Goal: Task Accomplishment & Management: Use online tool/utility

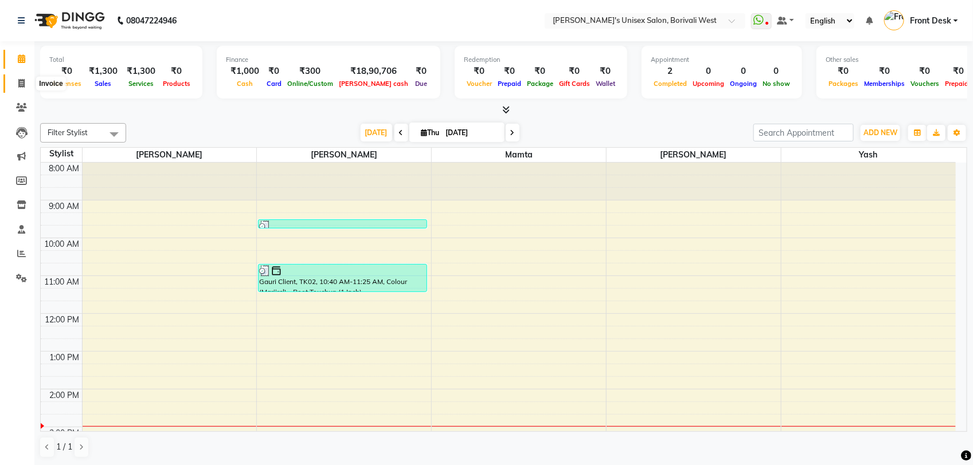
click at [20, 80] on icon at bounding box center [21, 83] width 6 height 9
select select "4025"
select select "service"
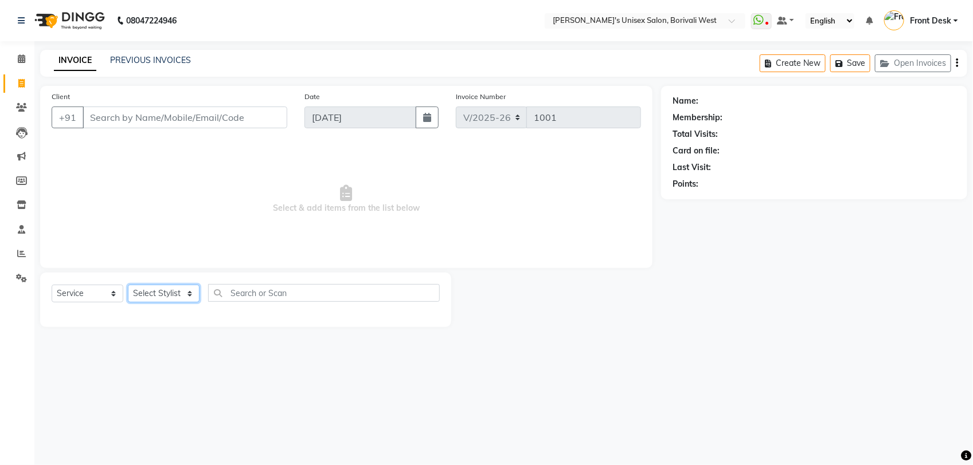
click at [184, 291] on select "Select Stylist Front Desk [PERSON_NAME] Mamta [PERSON_NAME] Yash" at bounding box center [164, 294] width 72 height 18
select select "20336"
click at [128, 285] on select "Select Stylist Front Desk [PERSON_NAME] Mamta [PERSON_NAME] Yash" at bounding box center [164, 294] width 72 height 18
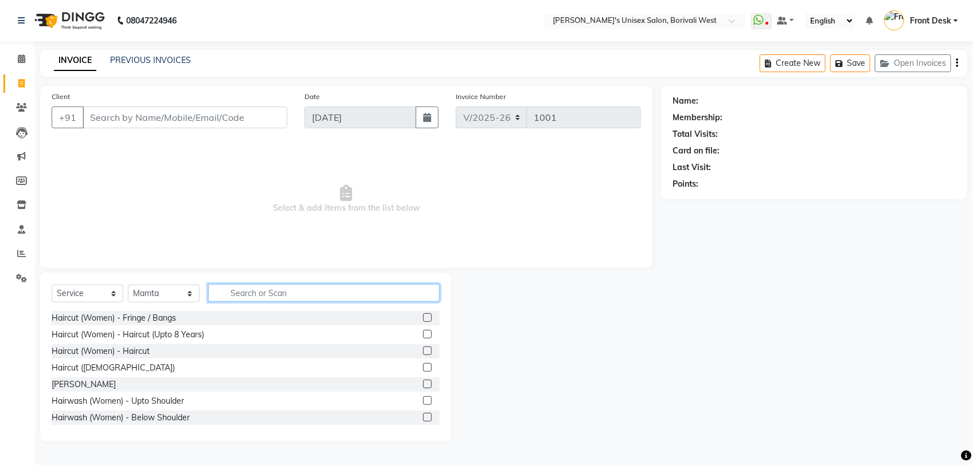
click at [255, 291] on input "text" at bounding box center [324, 293] width 232 height 18
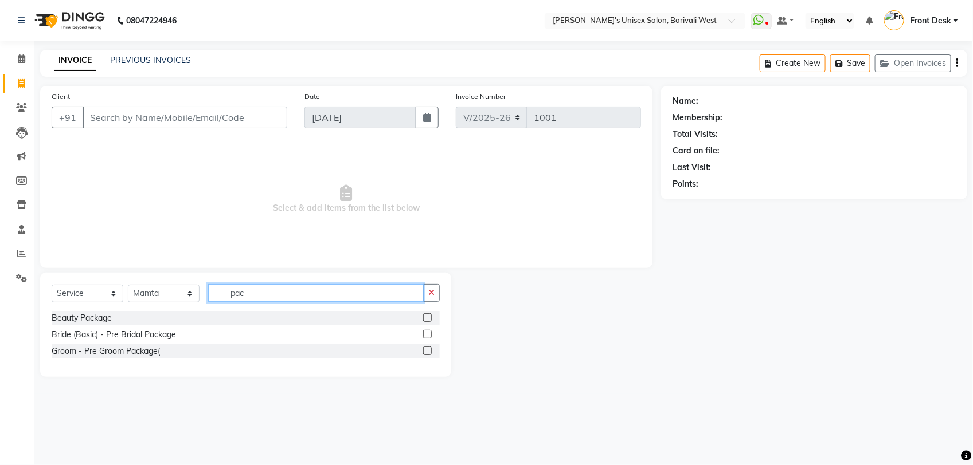
type input "pac"
click at [428, 316] on label at bounding box center [427, 318] width 9 height 9
click at [428, 316] on input "checkbox" at bounding box center [426, 318] width 7 height 7
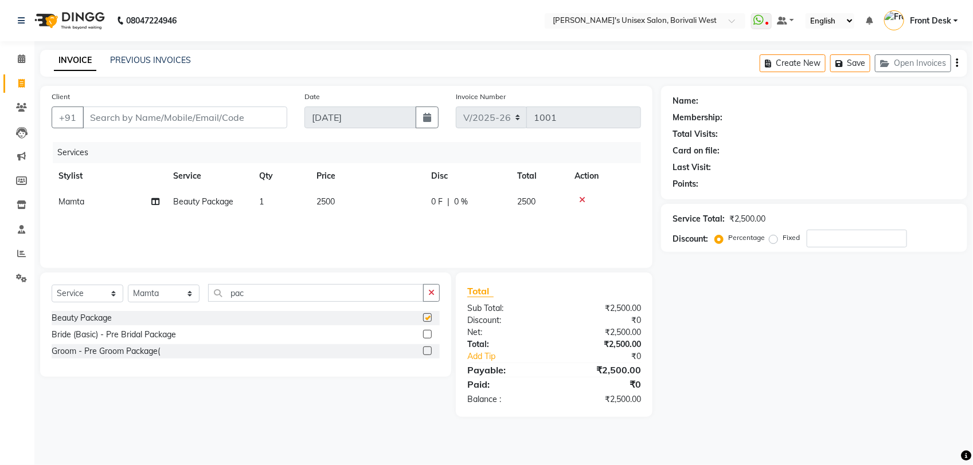
checkbox input "false"
click at [354, 198] on td "2500" at bounding box center [366, 202] width 115 height 26
select select "20336"
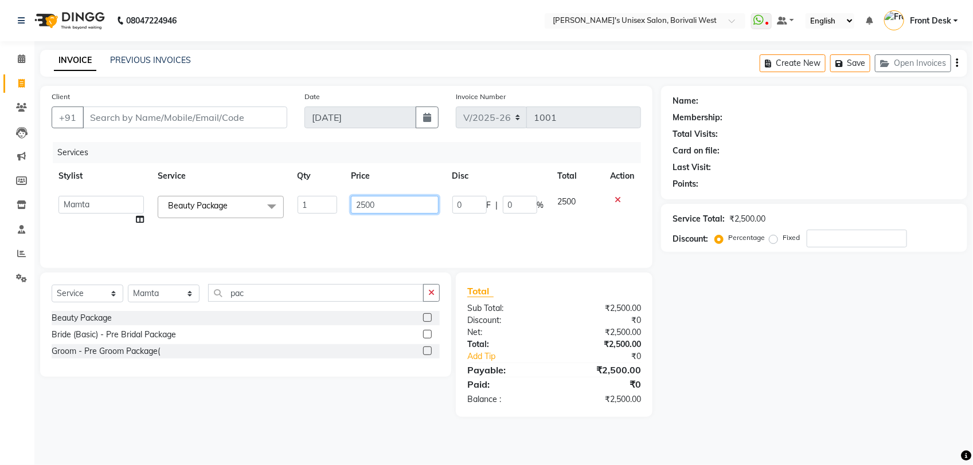
click at [387, 205] on input "2500" at bounding box center [394, 205] width 87 height 18
type input "2"
type input "1200"
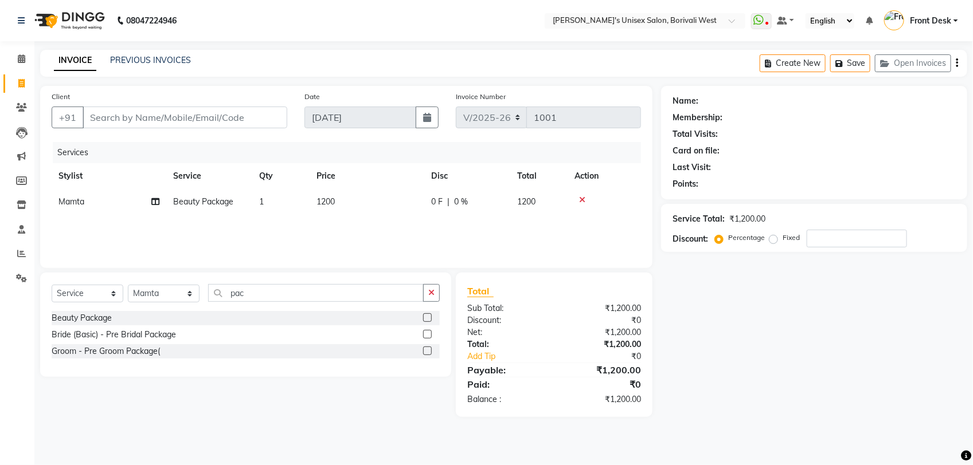
click at [279, 64] on div "INVOICE PREVIOUS INVOICES Create New Save Open Invoices" at bounding box center [503, 63] width 927 height 27
click at [234, 116] on input "Client" at bounding box center [185, 118] width 205 height 22
type input "r"
type input "0"
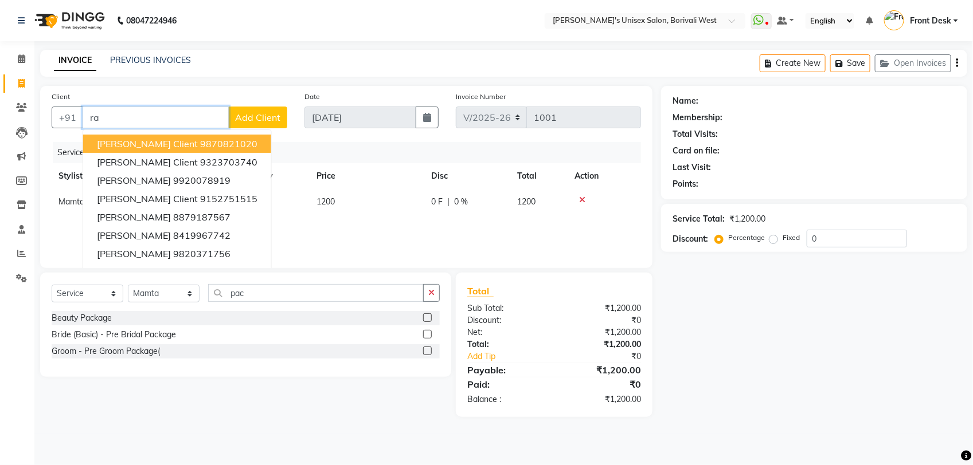
type input "r"
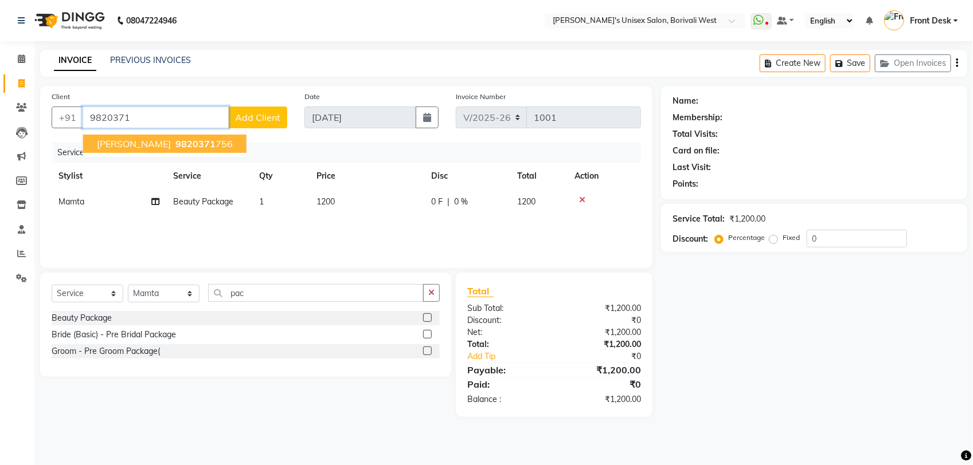
click at [175, 139] on span "9820371" at bounding box center [195, 143] width 40 height 11
type input "9820371756"
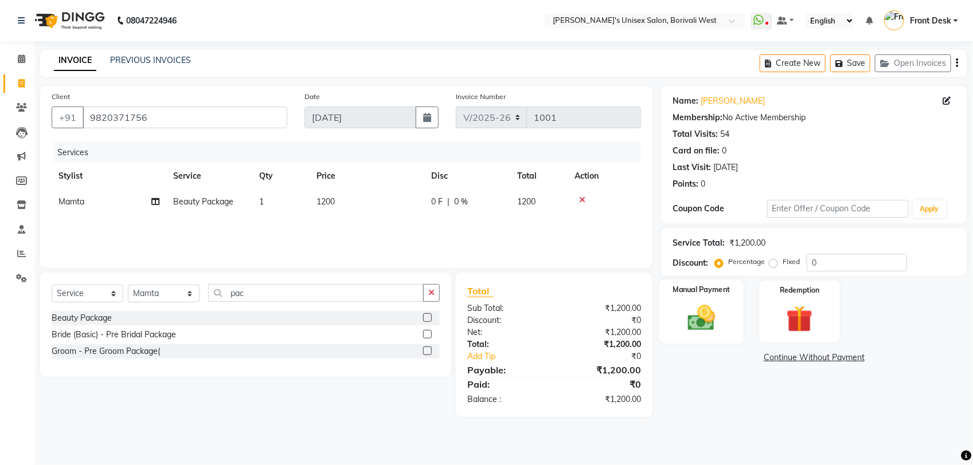
click at [698, 294] on label "Manual Payment" at bounding box center [701, 289] width 57 height 11
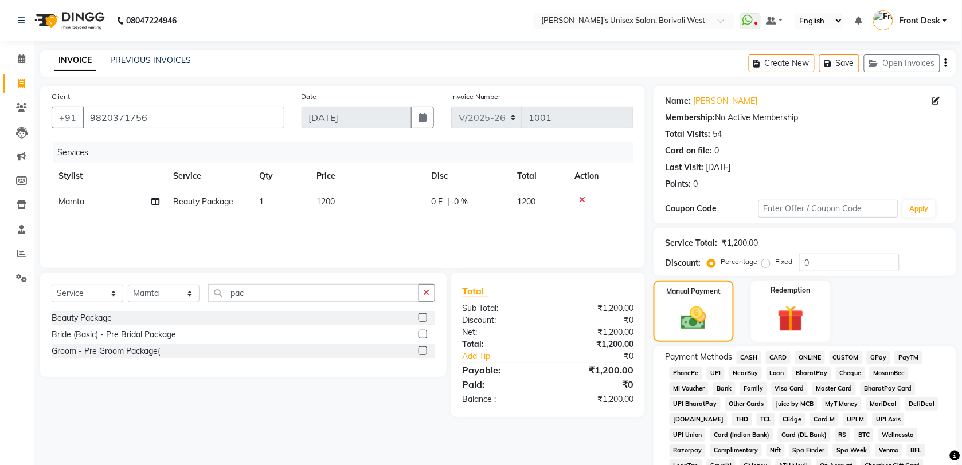
click at [884, 351] on span "GPay" at bounding box center [878, 357] width 23 height 13
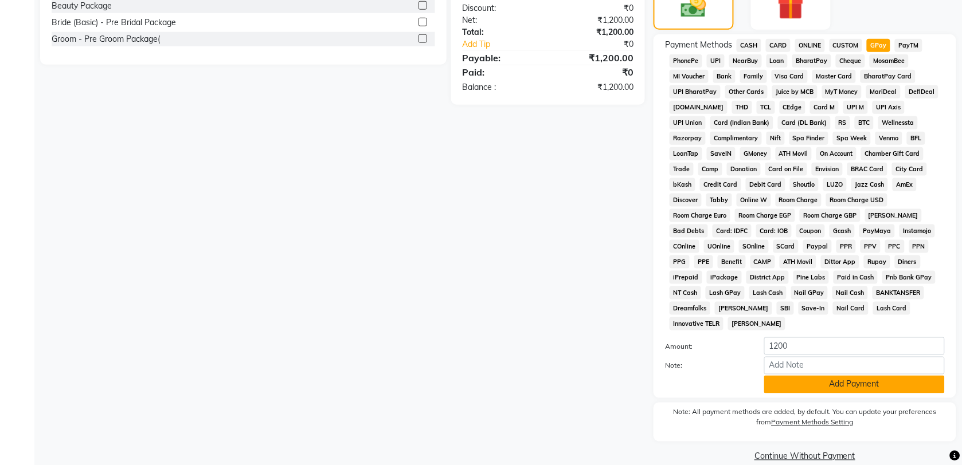
click at [872, 376] on button "Add Payment" at bounding box center [854, 385] width 181 height 18
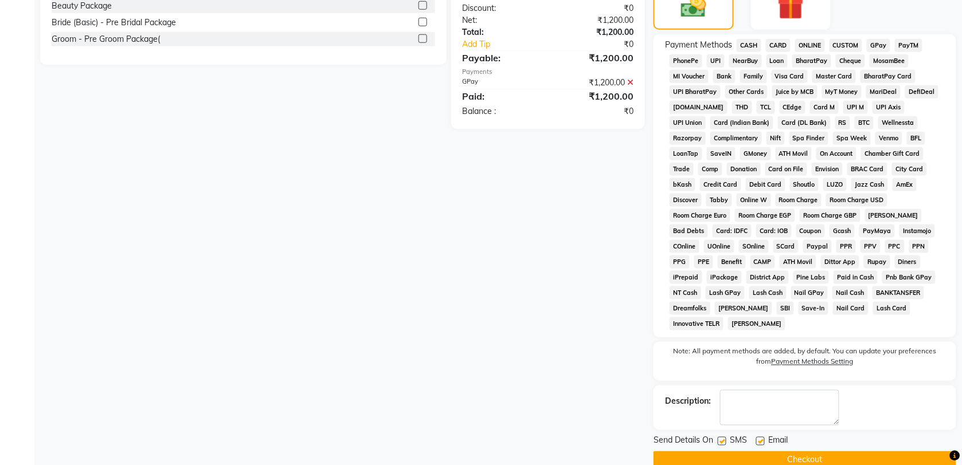
click at [825, 452] on button "Checkout" at bounding box center [804, 461] width 303 height 18
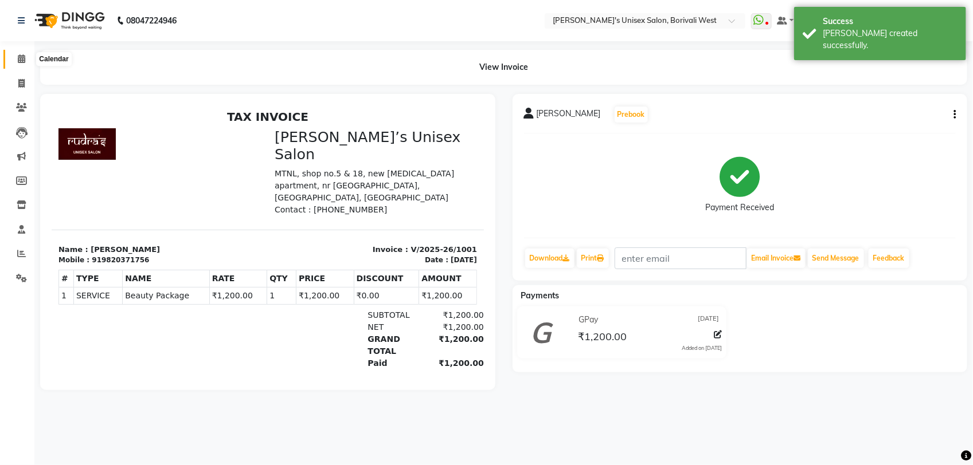
click at [19, 55] on icon at bounding box center [21, 58] width 7 height 9
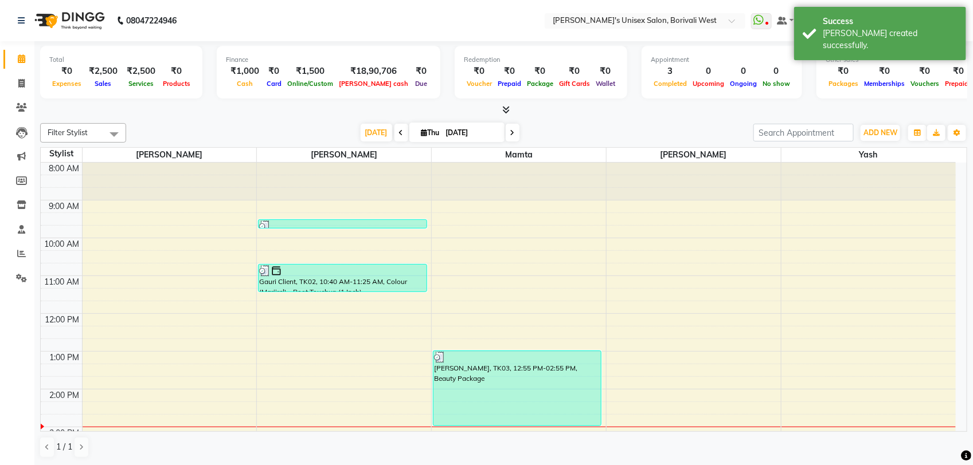
click at [578, 124] on div "[DATE] [DATE]" at bounding box center [440, 132] width 616 height 17
